Goal: Information Seeking & Learning: Learn about a topic

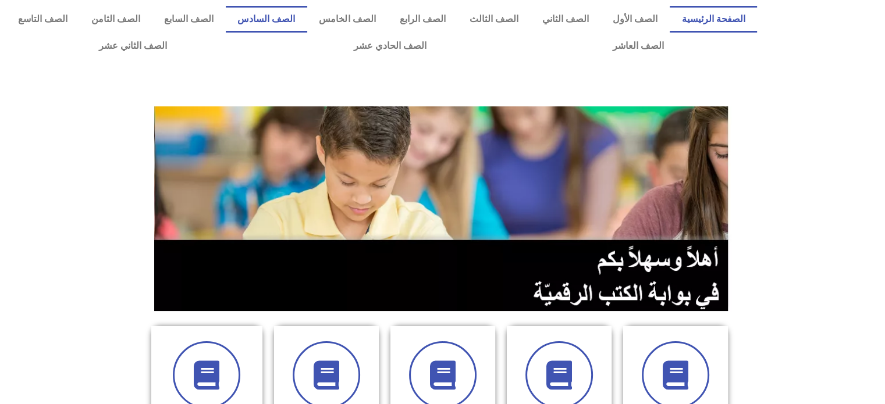
click at [307, 11] on link "الصف السادس" at bounding box center [266, 19] width 81 height 27
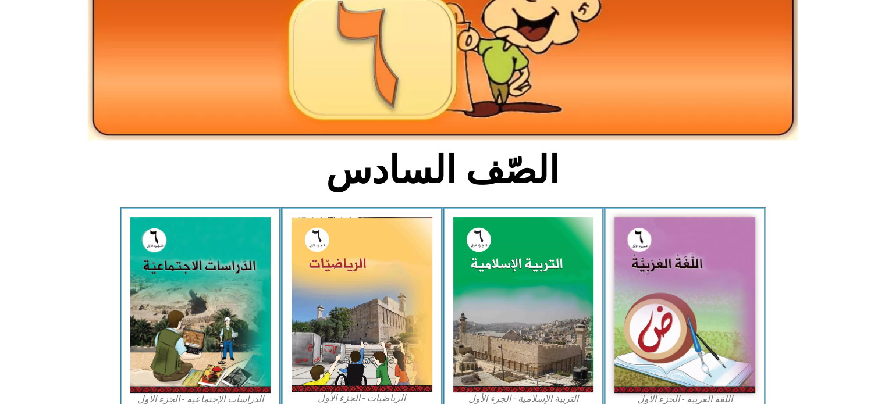
scroll to position [208, 0]
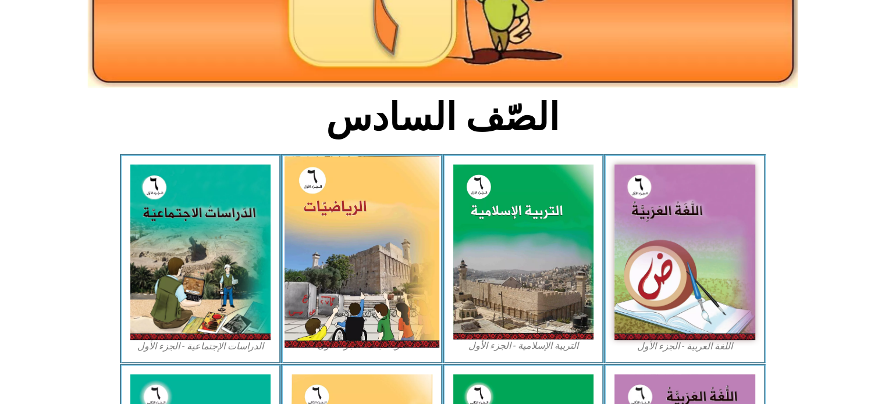
click at [361, 189] on img at bounding box center [361, 252] width 155 height 192
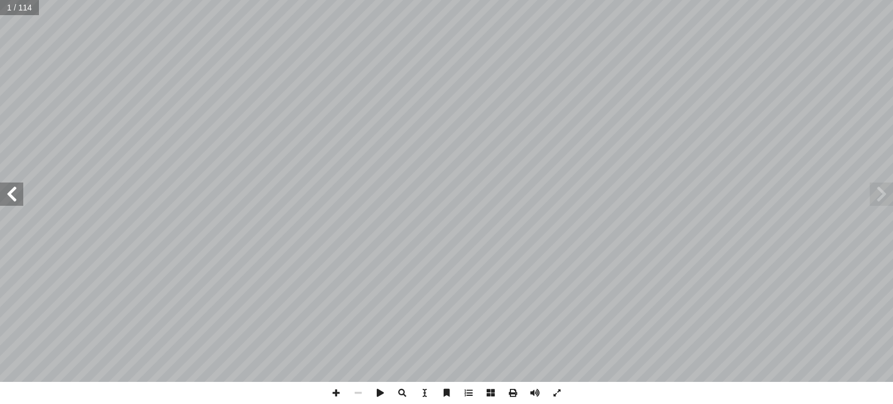
click at [17, 191] on span at bounding box center [11, 194] width 23 height 23
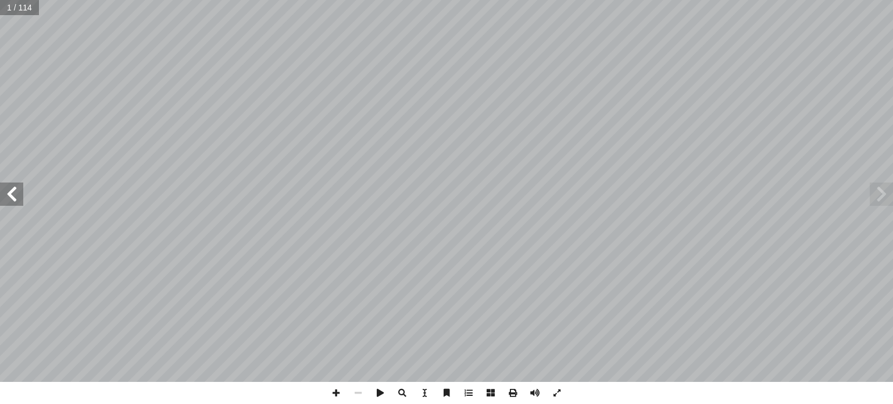
click at [17, 191] on span at bounding box center [11, 194] width 23 height 23
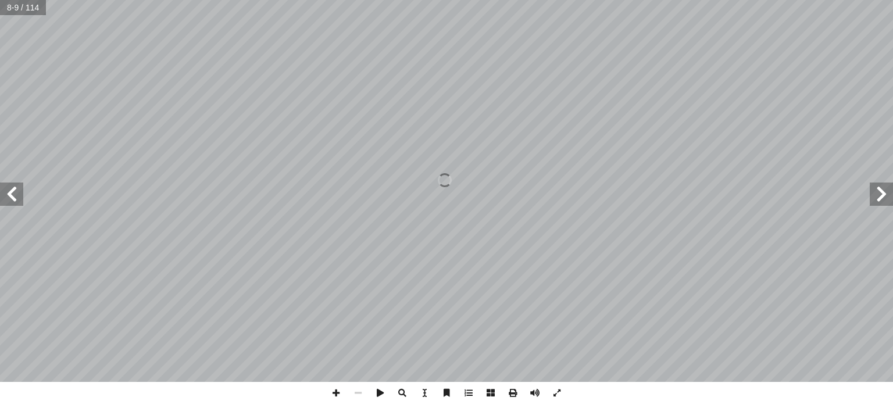
click at [17, 191] on span at bounding box center [11, 194] width 23 height 23
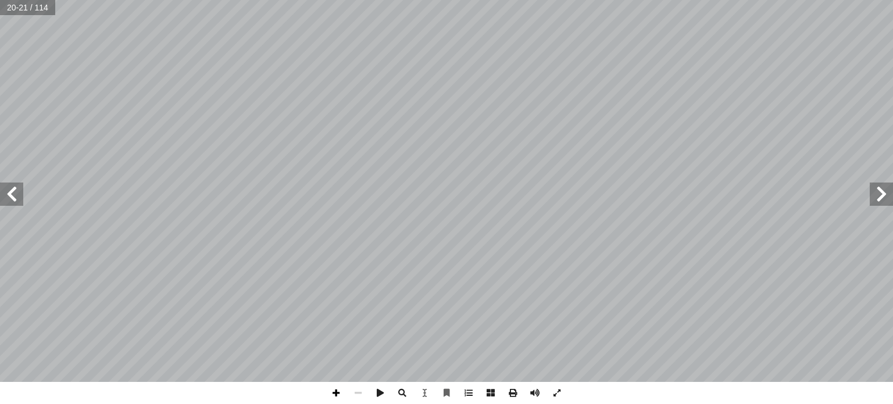
click at [334, 397] on span at bounding box center [336, 393] width 22 height 22
